Goal: Information Seeking & Learning: Learn about a topic

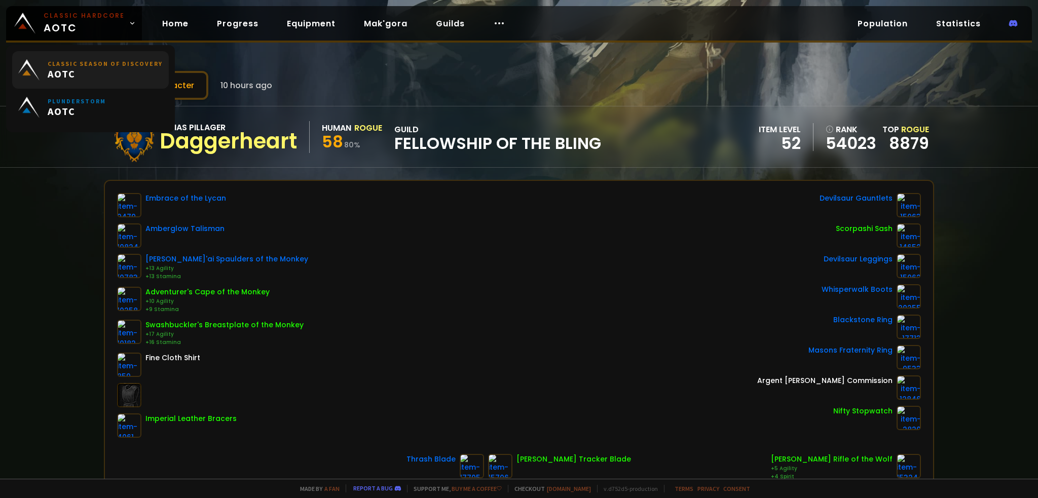
click at [135, 75] on span "AOTC" at bounding box center [105, 73] width 115 height 13
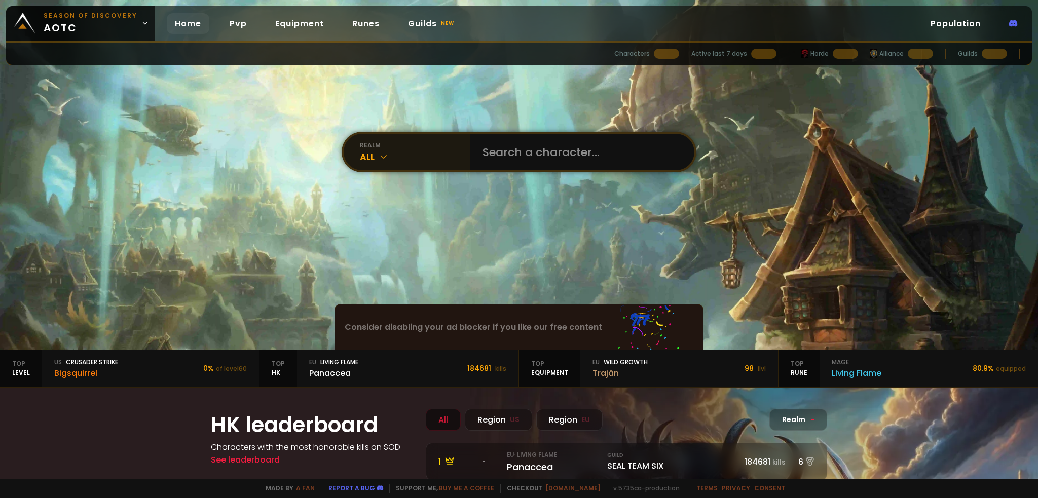
click at [449, 160] on div "All" at bounding box center [415, 157] width 110 height 14
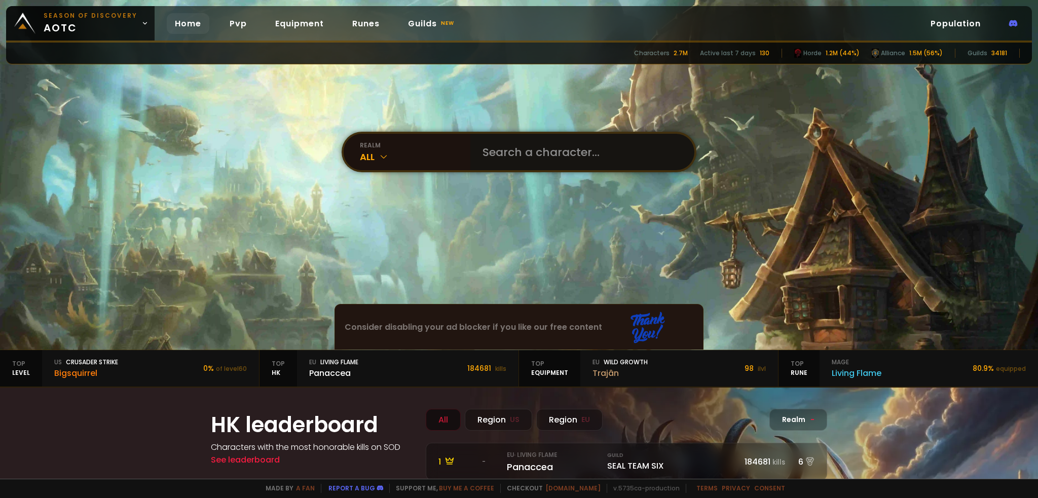
click at [529, 165] on input "text" at bounding box center [579, 152] width 206 height 36
type input "galinha"
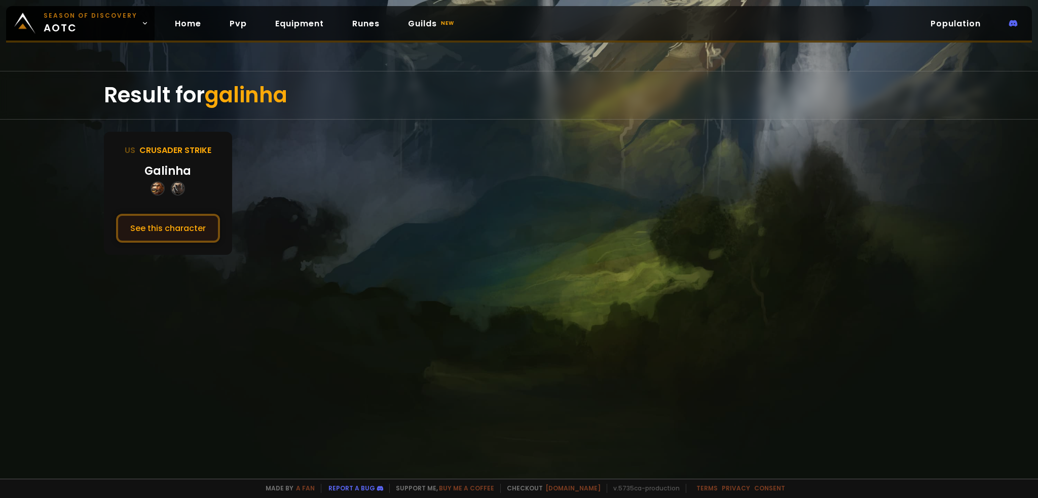
click at [196, 228] on button "See this character" at bounding box center [168, 228] width 104 height 29
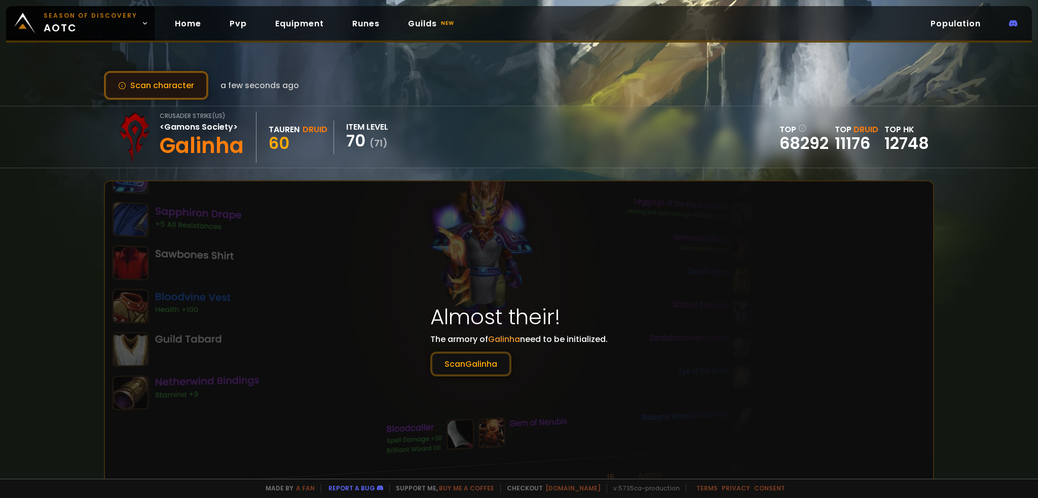
click at [125, 90] on button "Scan character" at bounding box center [156, 85] width 104 height 29
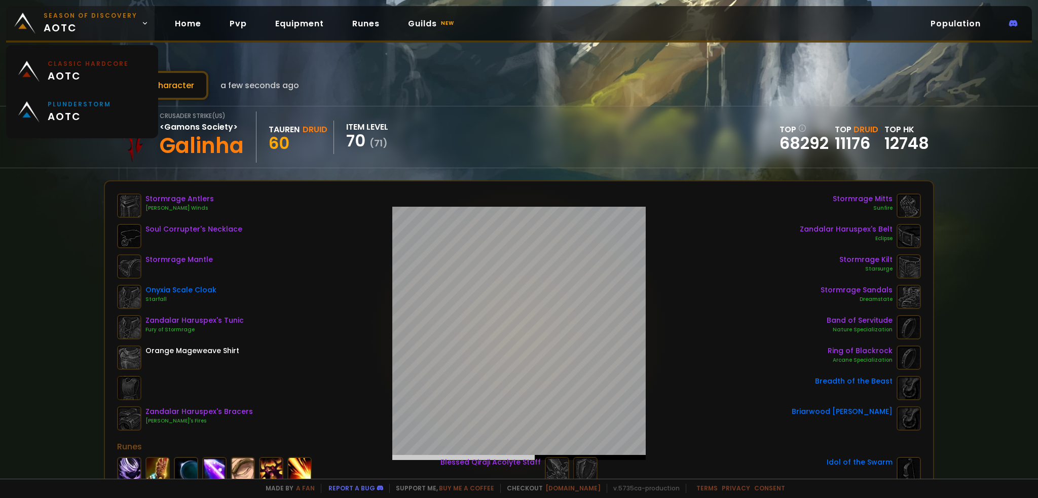
click at [93, 30] on span "Season of Discovery aotc" at bounding box center [91, 23] width 94 height 24
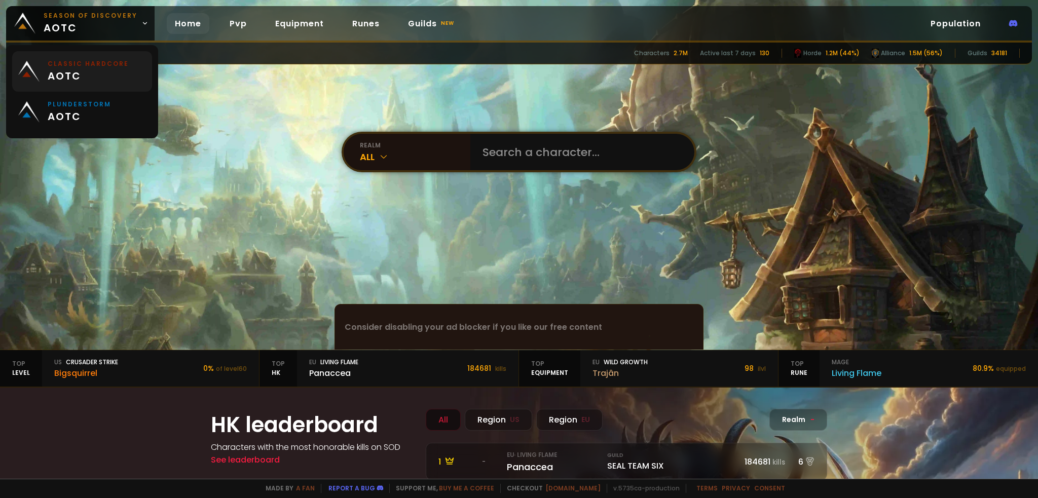
click at [79, 69] on span "aotc" at bounding box center [88, 75] width 81 height 15
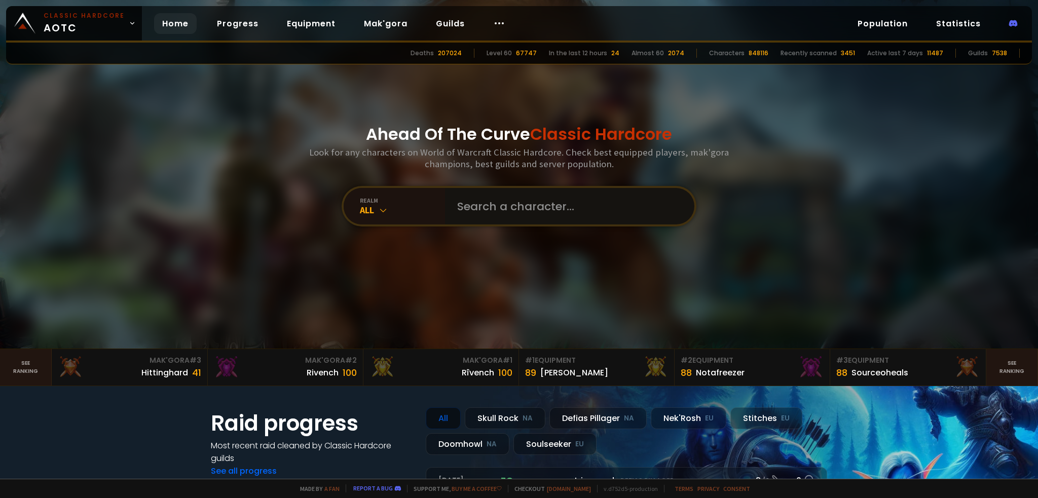
click at [499, 203] on input "text" at bounding box center [566, 206] width 231 height 36
type input "galinha"
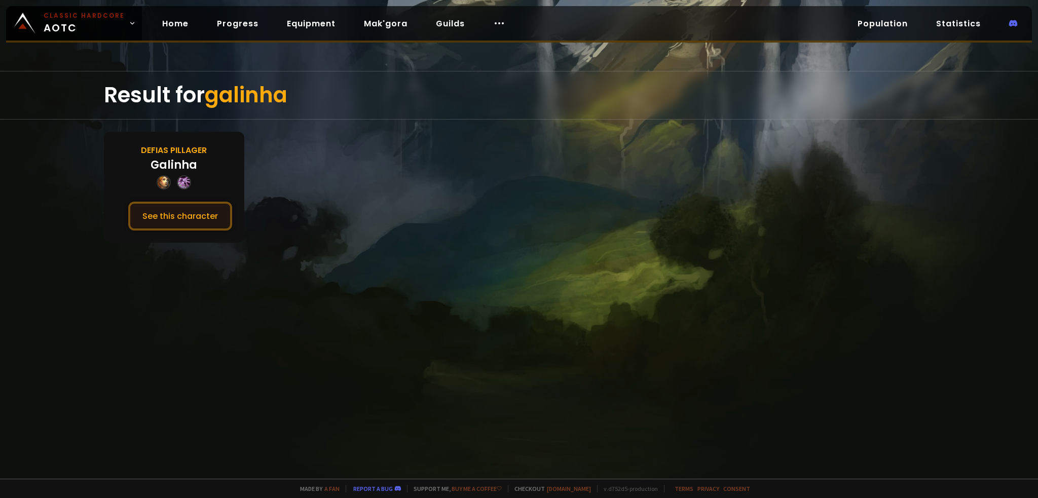
click at [220, 218] on button "See this character" at bounding box center [180, 216] width 104 height 29
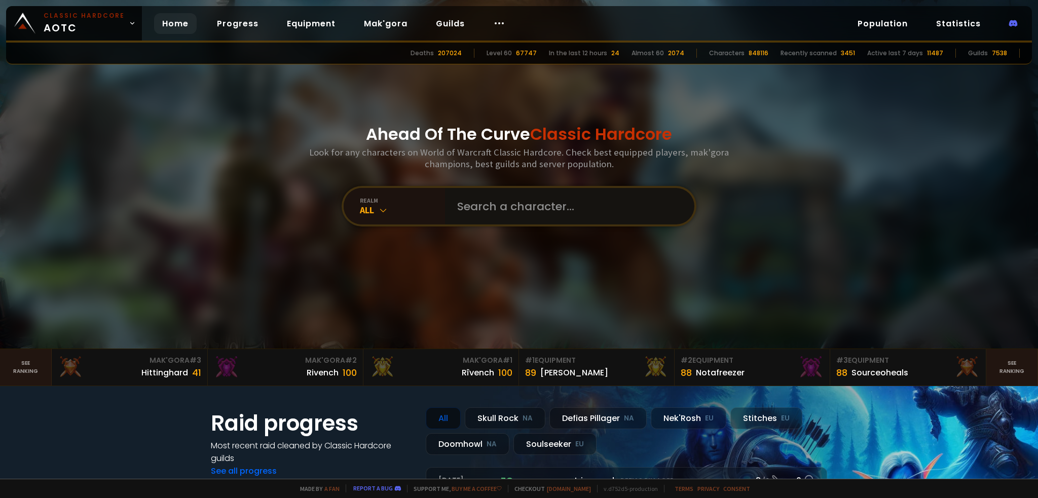
click at [469, 210] on input "text" at bounding box center [566, 206] width 231 height 36
type input "daggerheart"
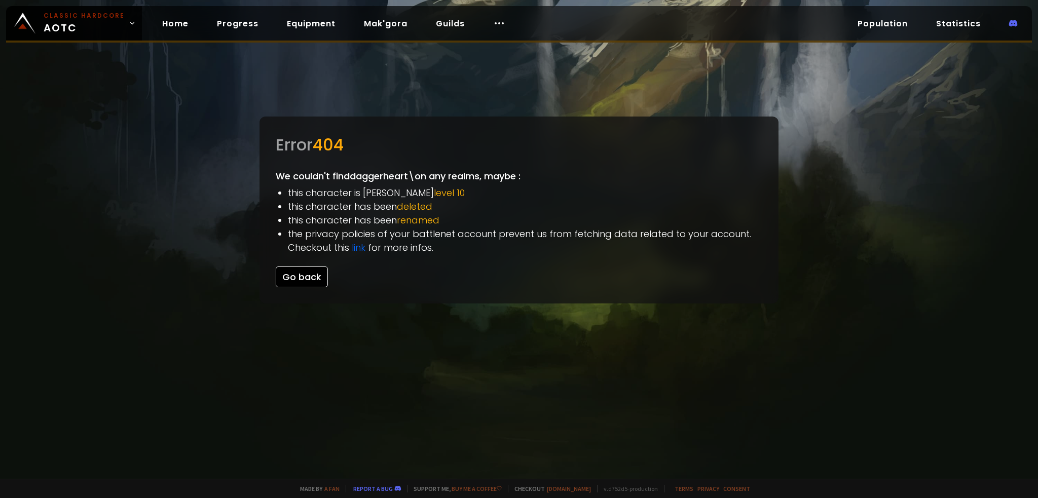
click at [307, 282] on button "Go back" at bounding box center [302, 277] width 52 height 21
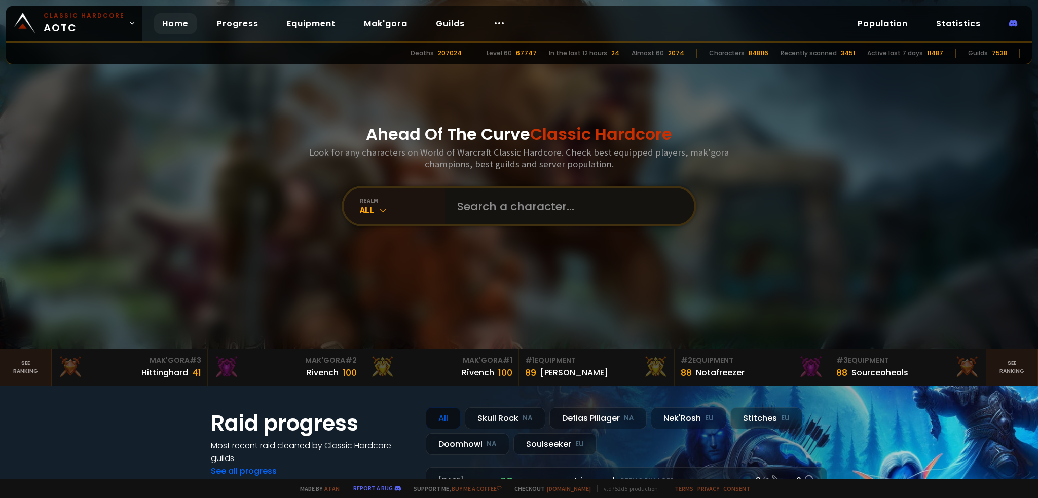
click at [539, 211] on input "text" at bounding box center [566, 206] width 231 height 36
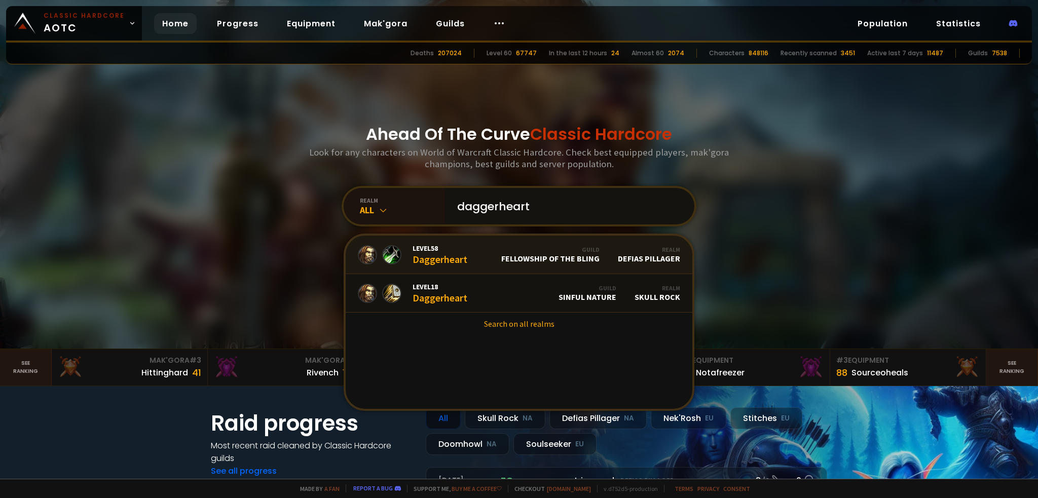
type input "daggerheart"
click at [436, 251] on span "Level 58" at bounding box center [440, 248] width 55 height 9
